Goal: Transaction & Acquisition: Book appointment/travel/reservation

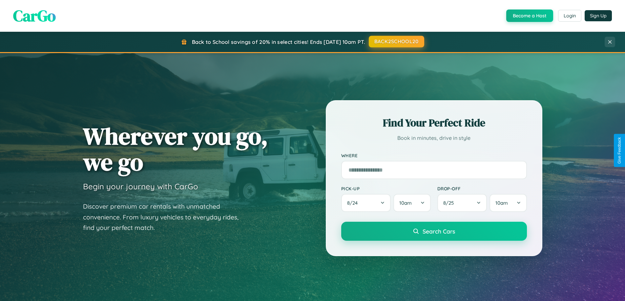
click at [396, 42] on button "BACK2SCHOOL20" at bounding box center [396, 42] width 55 height 12
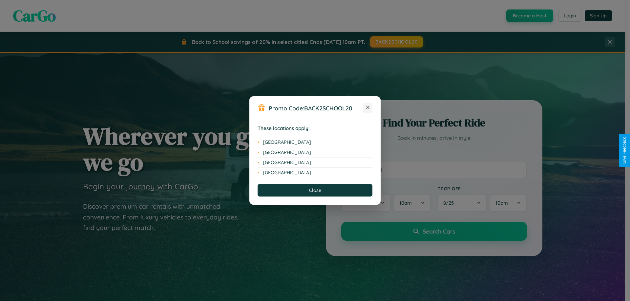
click at [368, 108] on icon at bounding box center [368, 108] width 4 height 4
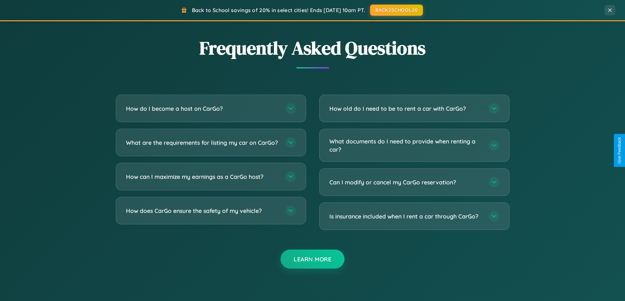
scroll to position [1262, 0]
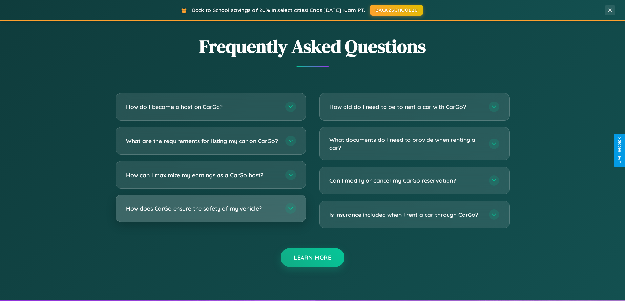
click at [211, 213] on h3 "How does CarGo ensure the safety of my vehicle?" at bounding box center [202, 209] width 153 height 8
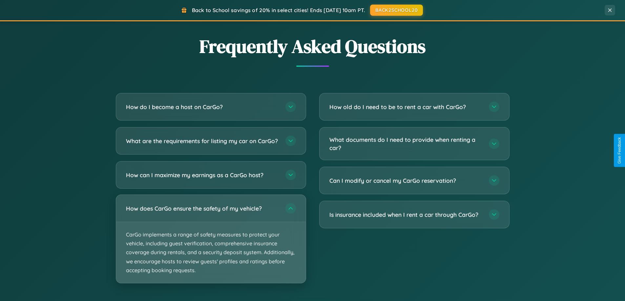
click at [211, 245] on p "CarGo implements a range of safety measures to protect your vehicle, including …" at bounding box center [211, 252] width 190 height 61
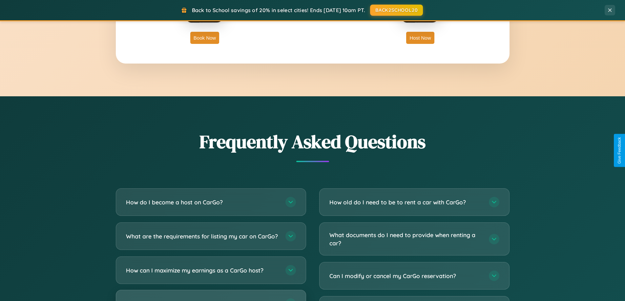
scroll to position [1054, 0]
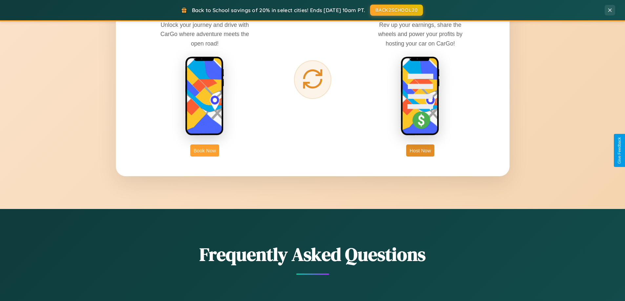
click at [205, 151] on button "Book Now" at bounding box center [204, 151] width 29 height 12
